Goal: Task Accomplishment & Management: Use online tool/utility

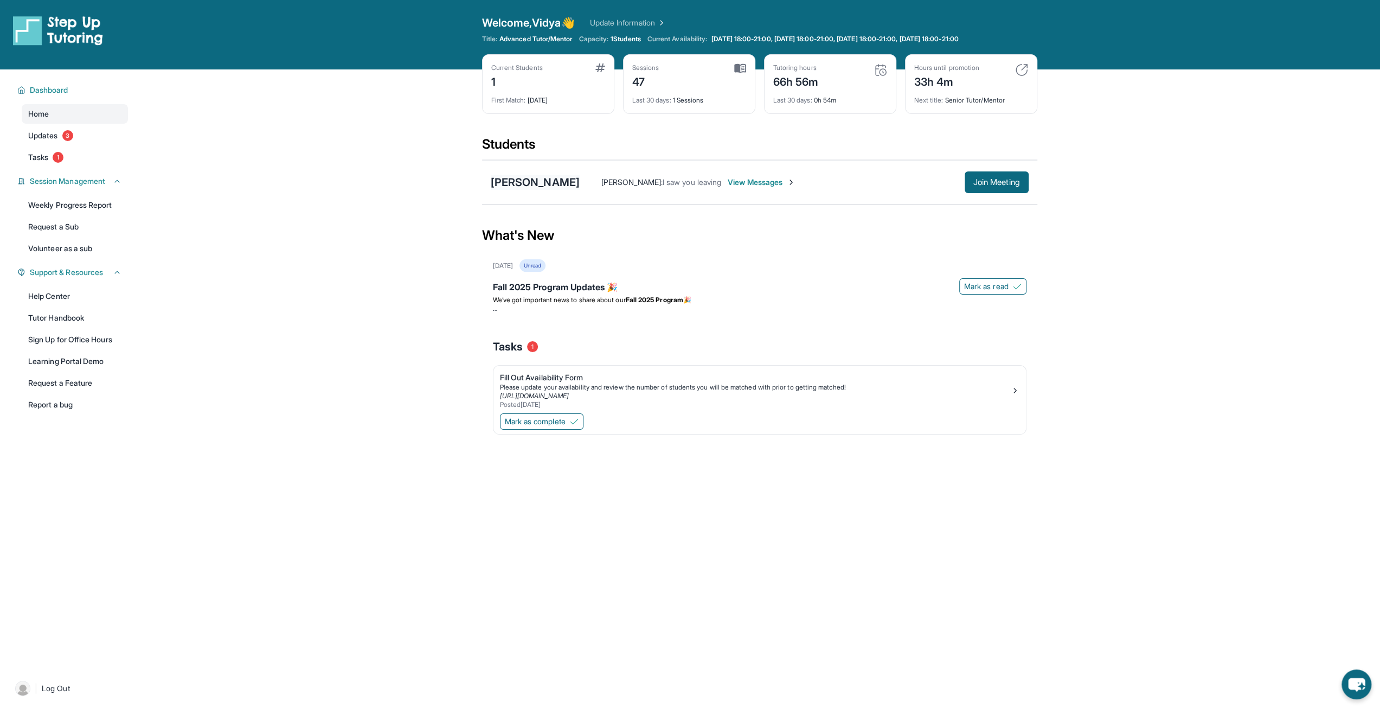
click at [544, 184] on div "[PERSON_NAME]" at bounding box center [535, 182] width 89 height 15
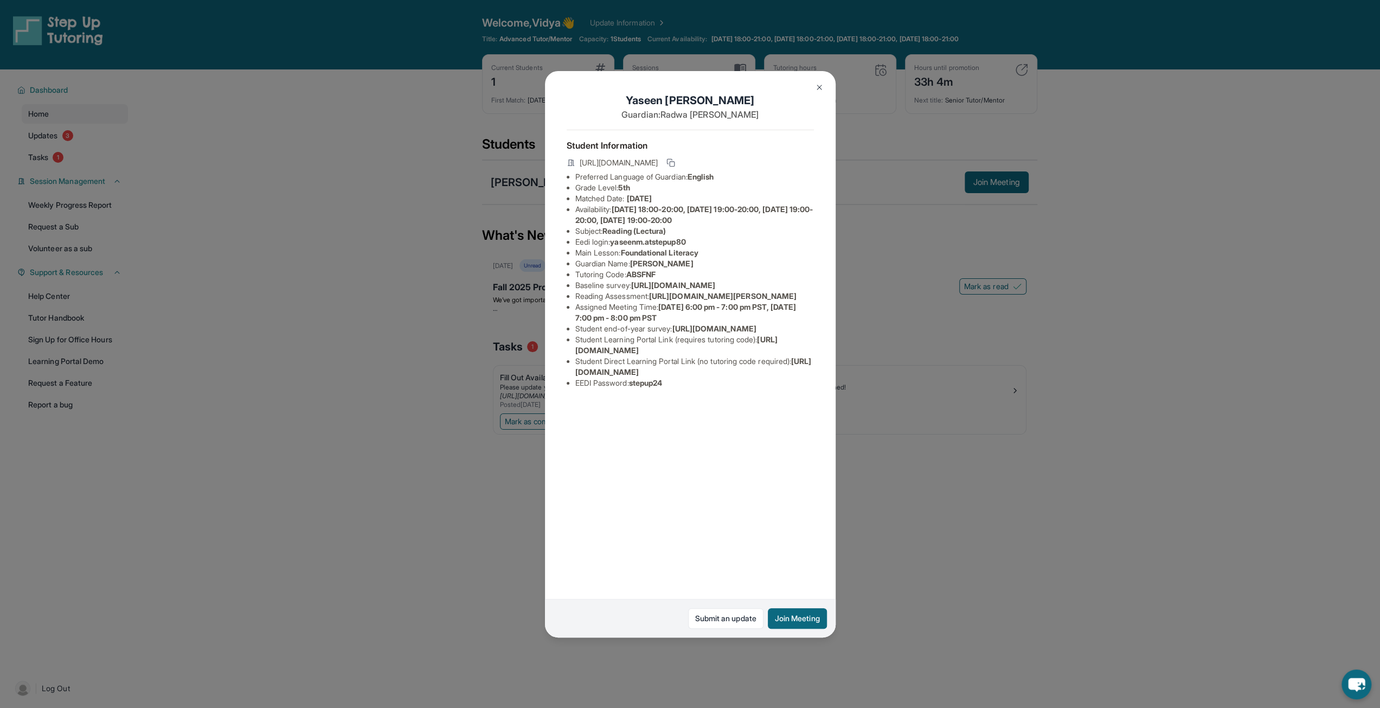
click at [824, 90] on button at bounding box center [820, 87] width 22 height 22
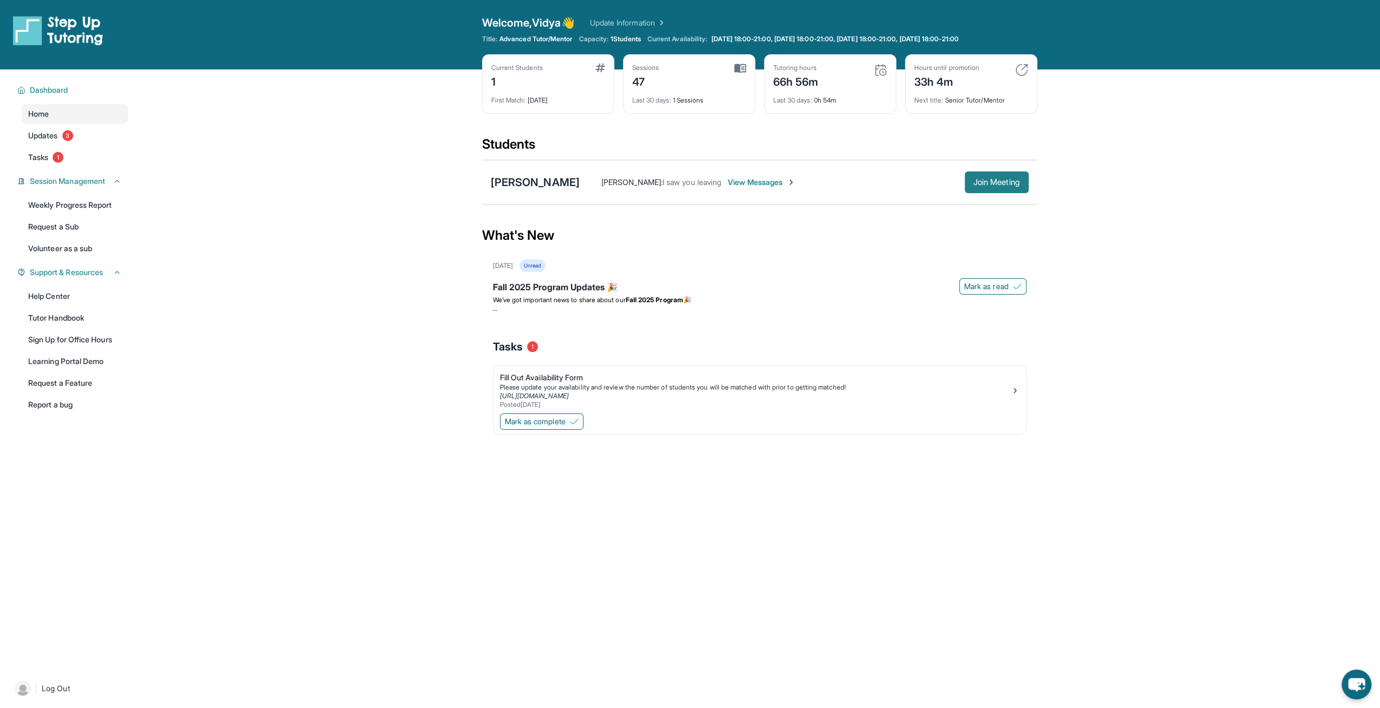
click at [999, 182] on span "Join Meeting" at bounding box center [996, 182] width 47 height 7
click at [539, 186] on div "[PERSON_NAME]" at bounding box center [535, 182] width 89 height 15
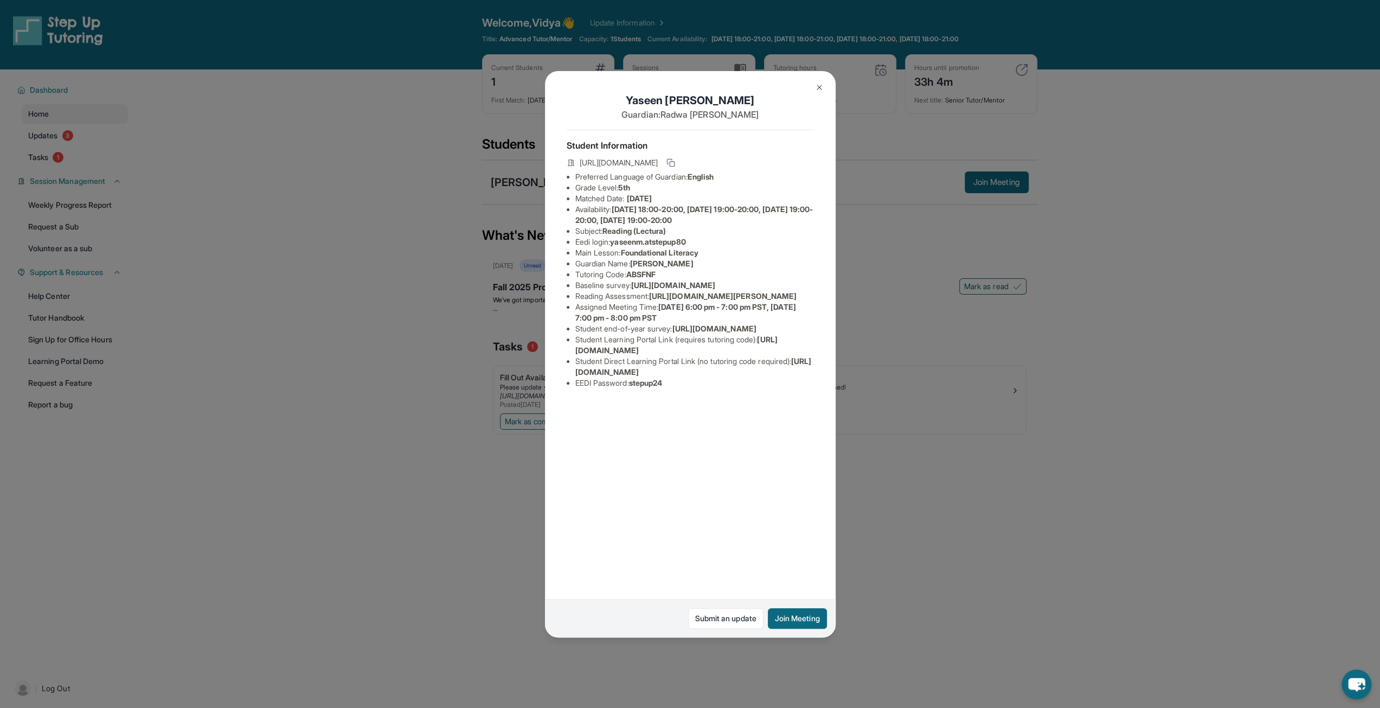
click at [822, 84] on img at bounding box center [819, 87] width 9 height 9
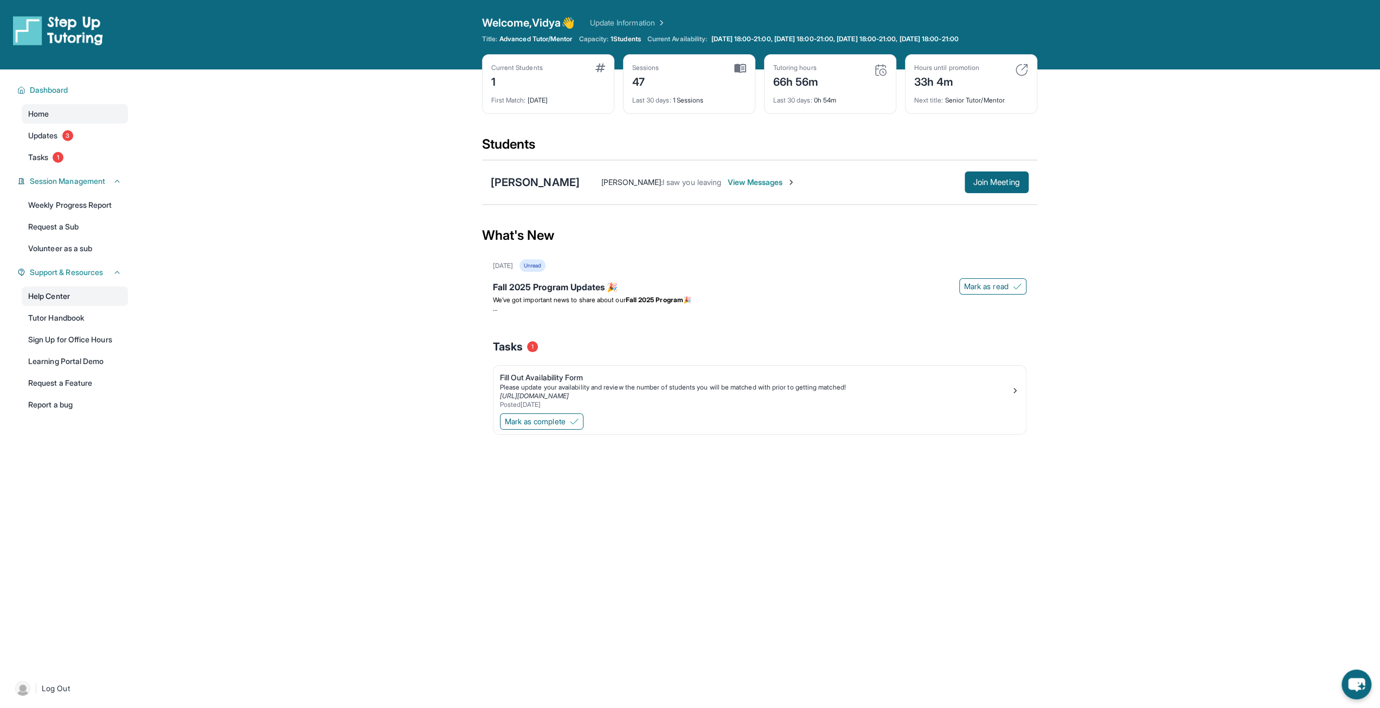
click at [46, 300] on link "Help Center" at bounding box center [75, 296] width 106 height 20
click at [981, 183] on span "Join Meeting" at bounding box center [996, 182] width 47 height 7
click at [87, 277] on span "Support & Resources" at bounding box center [66, 272] width 73 height 11
click at [18, 274] on icon at bounding box center [21, 272] width 8 height 9
click at [52, 295] on link "Help Center" at bounding box center [75, 296] width 106 height 20
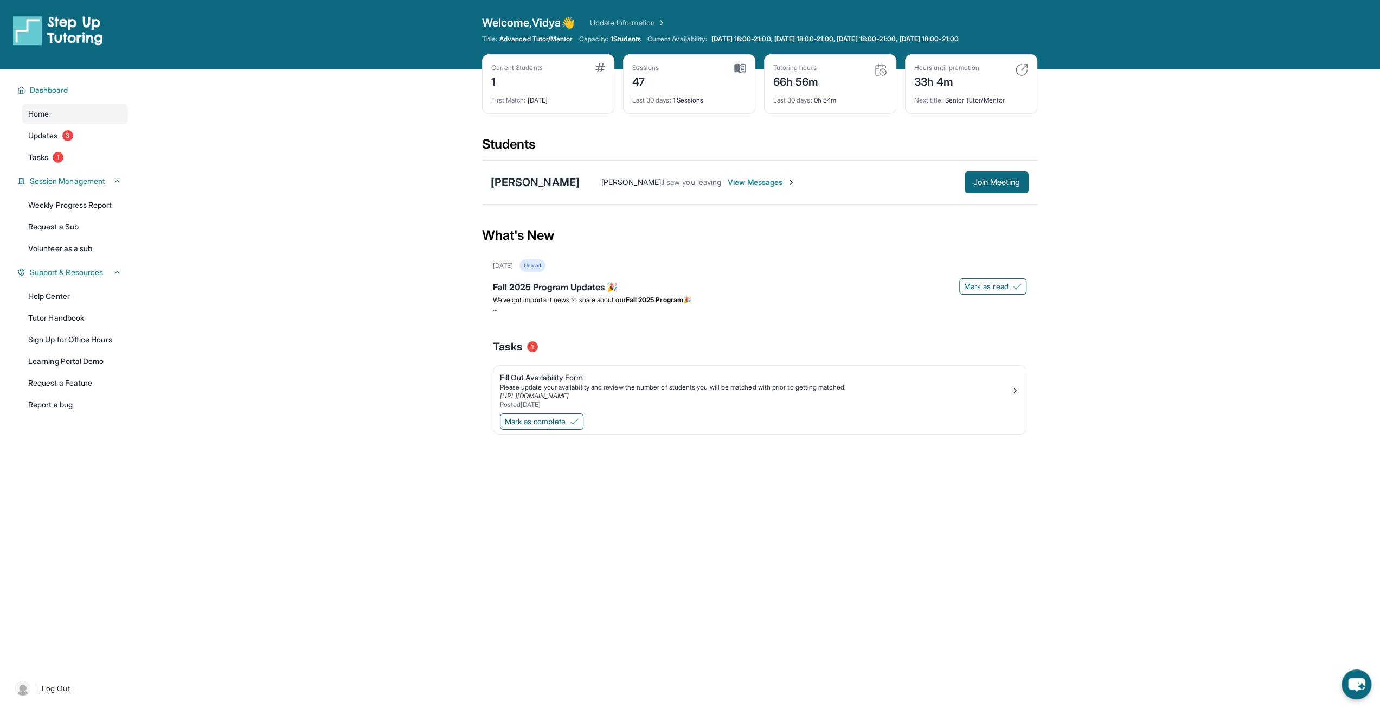
click at [572, 181] on div "[PERSON_NAME]" at bounding box center [535, 182] width 89 height 15
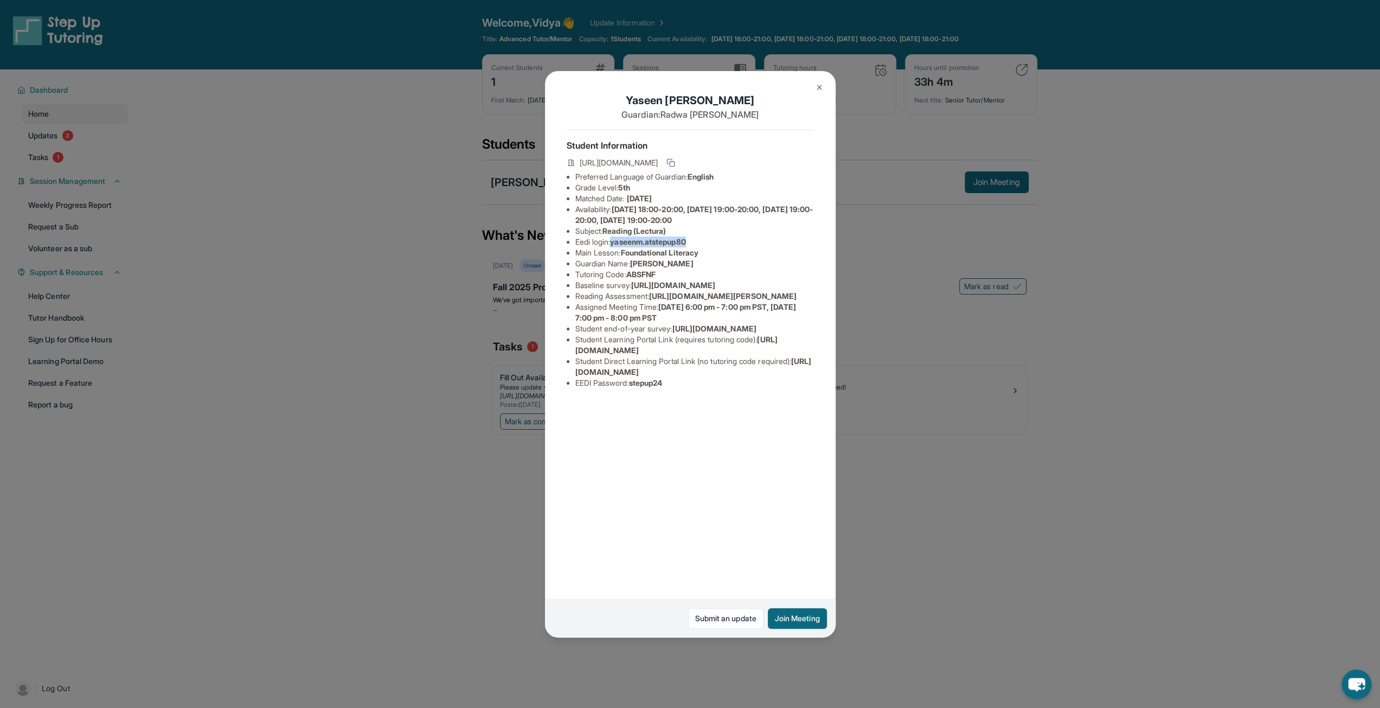
drag, startPoint x: 615, startPoint y: 244, endPoint x: 695, endPoint y: 238, distance: 80.5
click at [695, 238] on li "Eedi login : yaseenm.atstepup80" at bounding box center [694, 241] width 239 height 11
copy span "yaseenm.atstepup80"
click at [649, 288] on li "Baseline survey : https://airtable.com/apprlfn8WjpjBUn2G/shrK0QR6AaNyG5psY?pref…" at bounding box center [694, 285] width 239 height 11
click at [712, 100] on h1 "Yaseen Mohamed" at bounding box center [690, 100] width 247 height 15
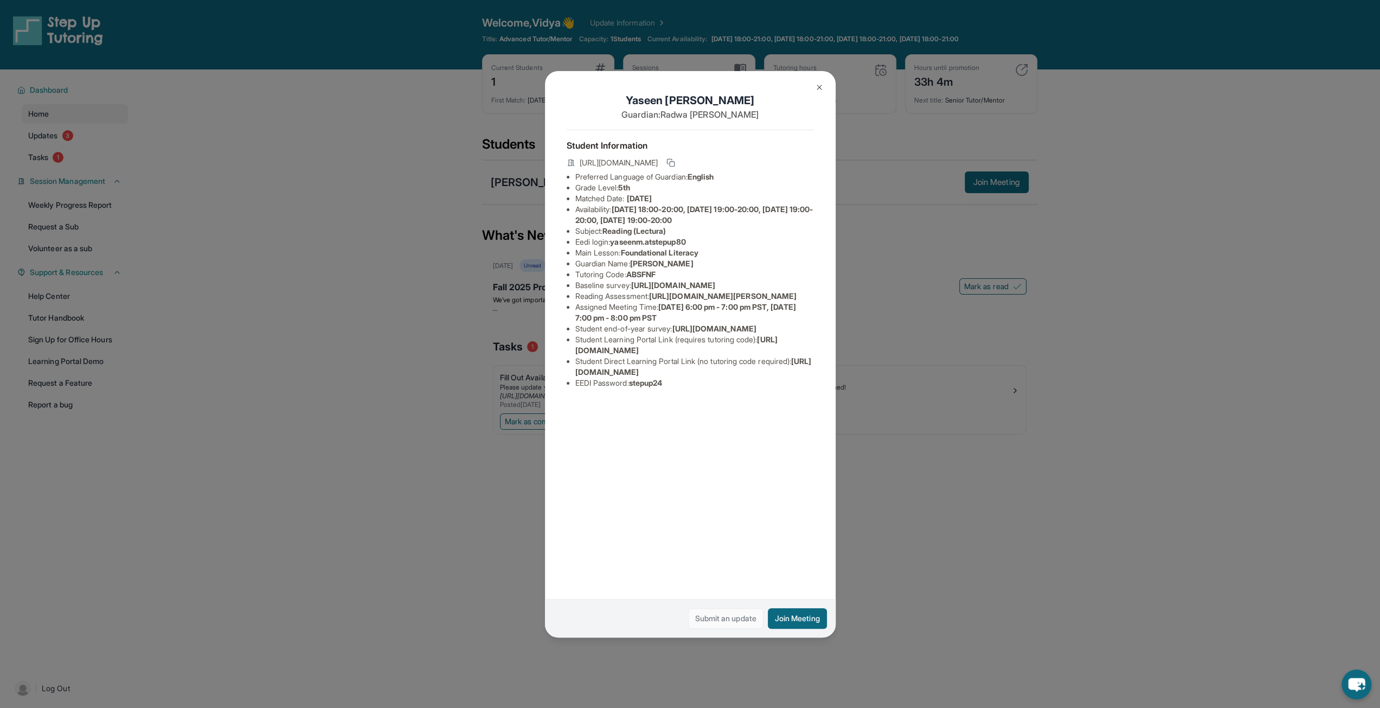
click at [724, 617] on link "Submit an update" at bounding box center [725, 618] width 75 height 21
click at [819, 89] on img at bounding box center [819, 87] width 9 height 9
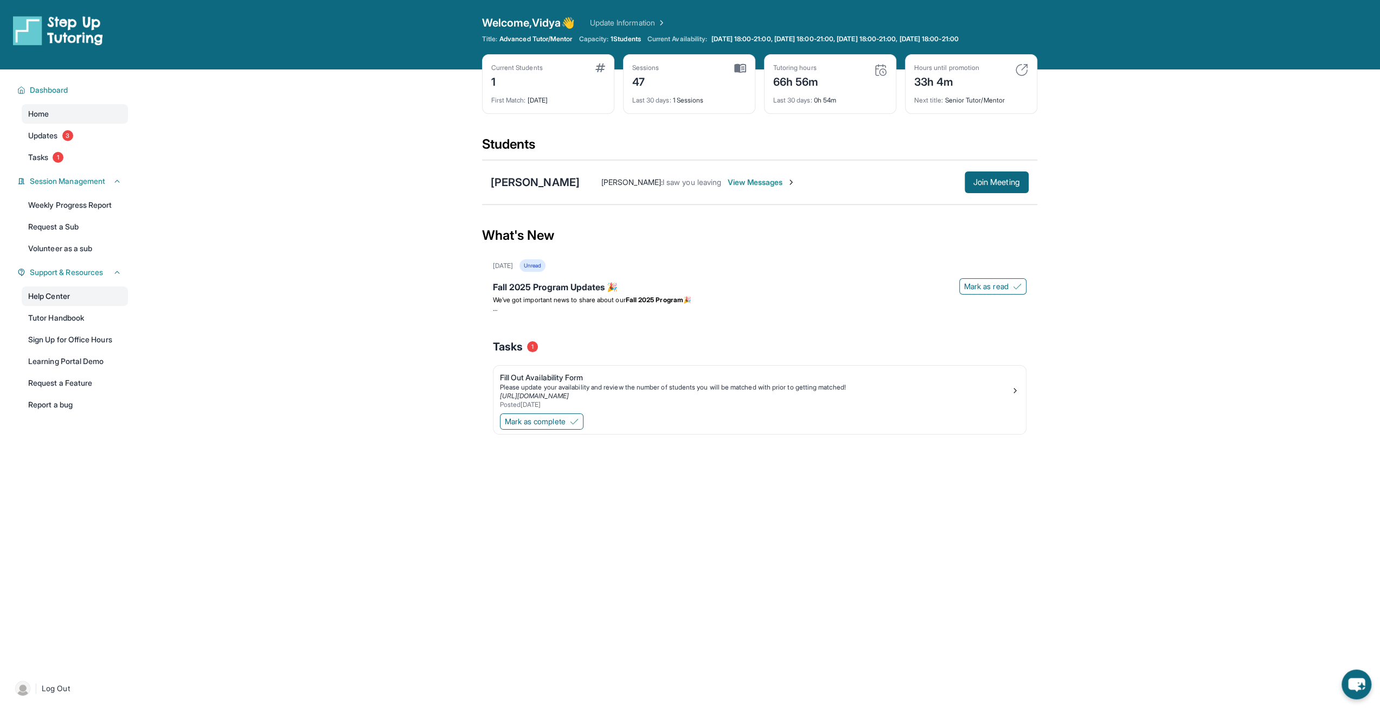
click at [47, 299] on link "Help Center" at bounding box center [75, 296] width 106 height 20
click at [757, 180] on span "View Messages" at bounding box center [762, 182] width 68 height 11
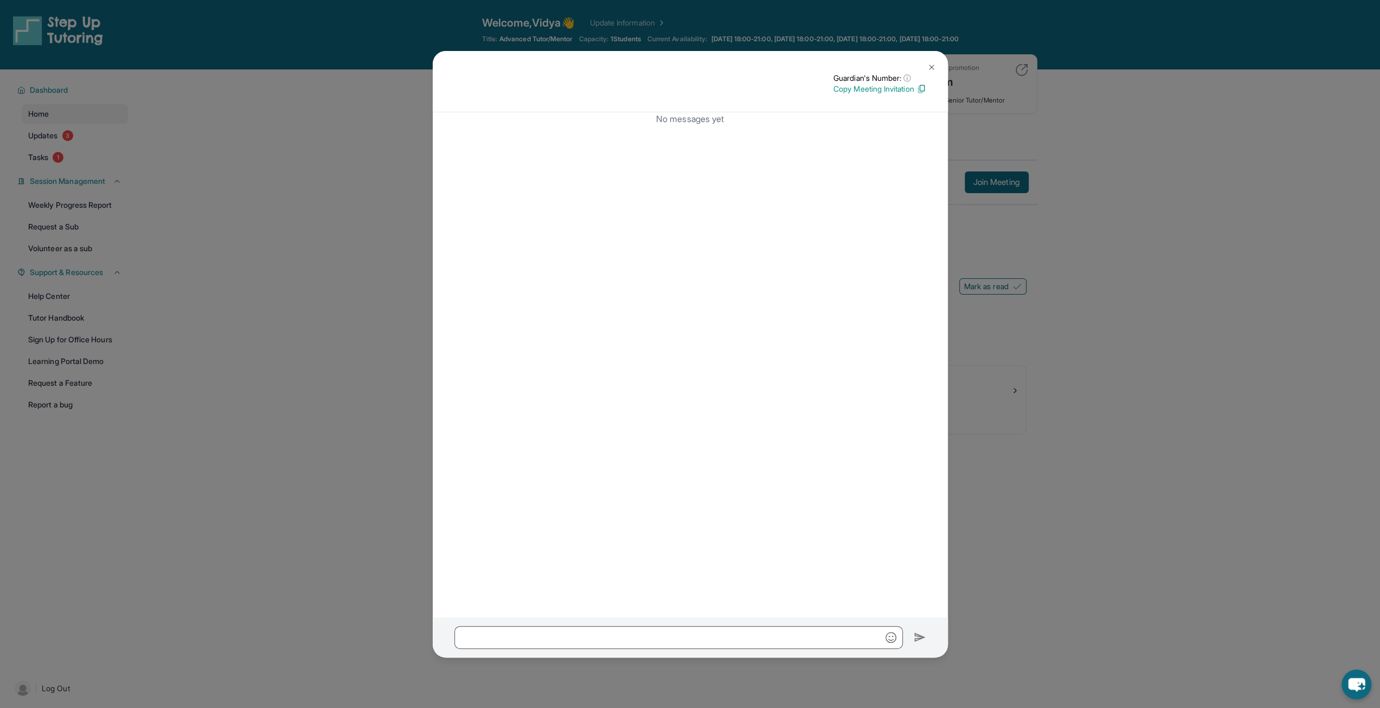
click at [932, 65] on img at bounding box center [931, 67] width 9 height 9
